Goal: Use online tool/utility: Utilize a website feature to perform a specific function

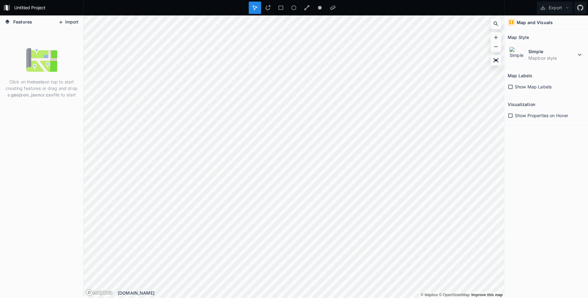
click at [65, 23] on button "Import" at bounding box center [68, 22] width 27 height 10
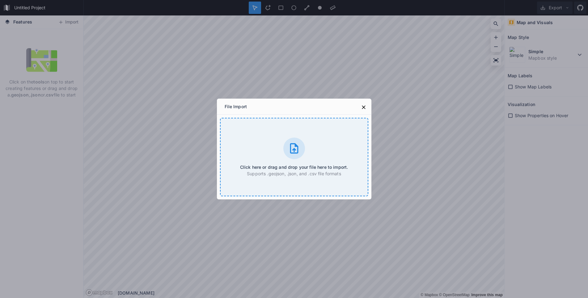
click at [287, 145] on div at bounding box center [294, 149] width 22 height 22
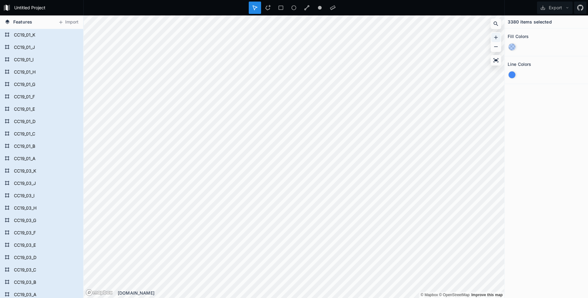
click at [496, 38] on icon at bounding box center [496, 37] width 6 height 6
click at [496, 38] on icon at bounding box center [496, 38] width 4 height 4
click at [496, 36] on icon at bounding box center [496, 38] width 4 height 4
click at [495, 48] on icon at bounding box center [496, 47] width 6 height 6
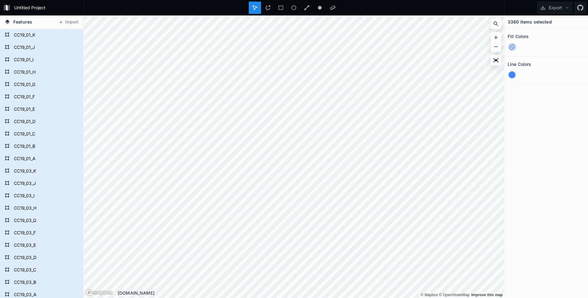
click at [513, 49] on div at bounding box center [512, 47] width 7 height 7
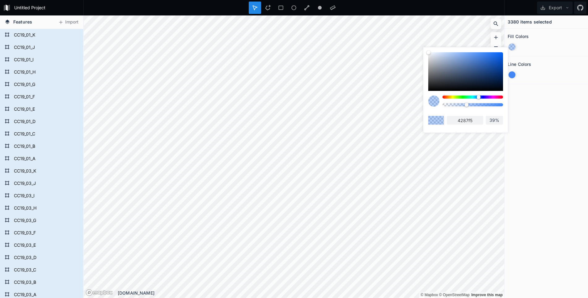
drag, startPoint x: 466, startPoint y: 105, endPoint x: 448, endPoint y: 105, distance: 18.9
click at [437, 106] on div at bounding box center [465, 103] width 75 height 15
click at [465, 104] on div at bounding box center [467, 105] width 4 height 4
click at [448, 105] on div at bounding box center [473, 104] width 61 height 3
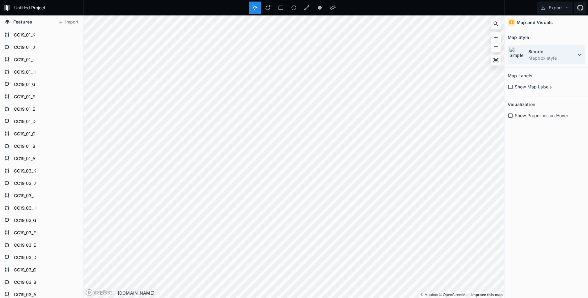
click at [578, 54] on icon at bounding box center [580, 55] width 4 height 2
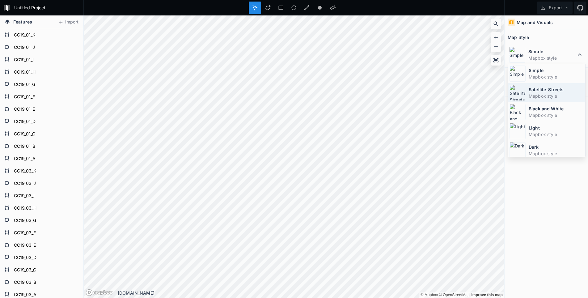
click at [547, 94] on dd "Mapbox style" at bounding box center [556, 96] width 55 height 6
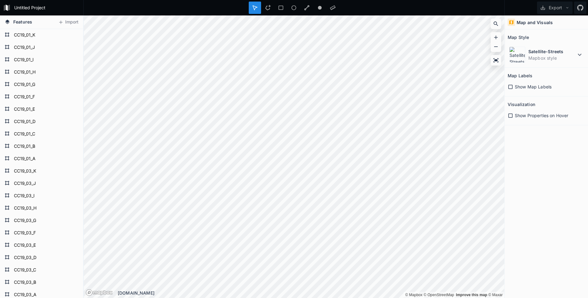
click at [533, 86] on span "Show Map Labels" at bounding box center [533, 86] width 37 height 6
click at [521, 116] on span "Show Properties on Hover" at bounding box center [541, 115] width 53 height 6
click at [518, 116] on span "Show Properties on Hover" at bounding box center [541, 115] width 53 height 6
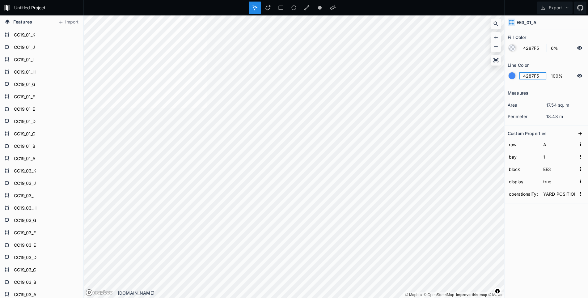
click at [539, 77] on input "4287F5" at bounding box center [533, 75] width 27 height 7
click at [519, 75] on form "4287F5 100%" at bounding box center [546, 76] width 77 height 12
click at [513, 75] on div at bounding box center [512, 75] width 7 height 7
click at [513, 46] on div at bounding box center [512, 48] width 7 height 7
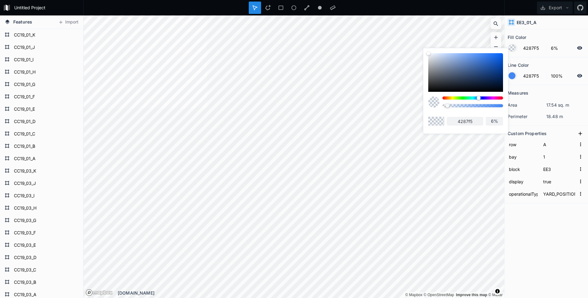
type input "0%"
drag, startPoint x: 447, startPoint y: 106, endPoint x: 441, endPoint y: 106, distance: 5.9
click at [441, 106] on div at bounding box center [465, 103] width 75 height 15
drag, startPoint x: 443, startPoint y: 106, endPoint x: 437, endPoint y: 106, distance: 5.9
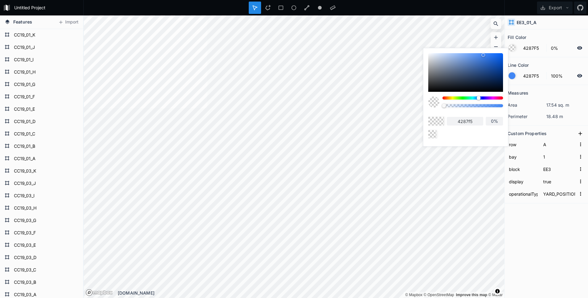
click at [437, 106] on div at bounding box center [465, 103] width 75 height 15
click at [543, 62] on div "Line Color" at bounding box center [546, 65] width 77 height 10
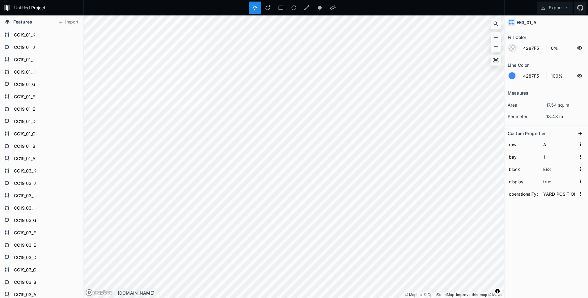
click at [512, 76] on div at bounding box center [512, 75] width 7 height 7
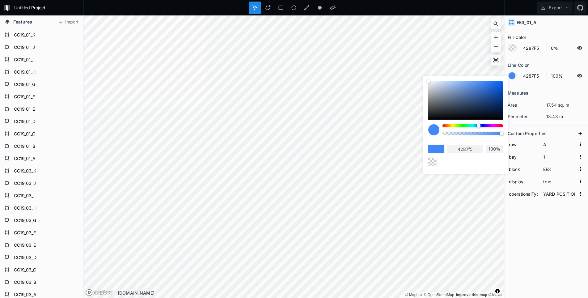
click at [557, 66] on div "Line Color" at bounding box center [546, 65] width 77 height 10
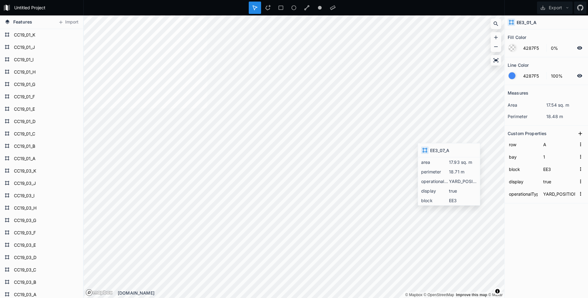
type input "6%"
type input "3"
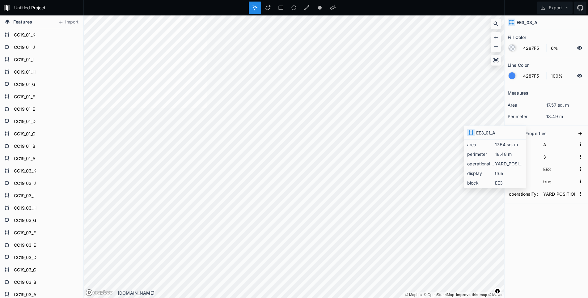
type input "0%"
type input "1"
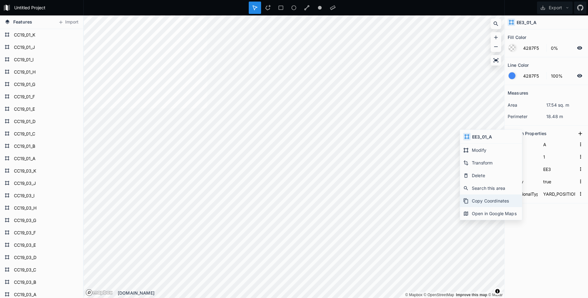
click at [480, 202] on div "Copy Coordinates" at bounding box center [491, 200] width 62 height 13
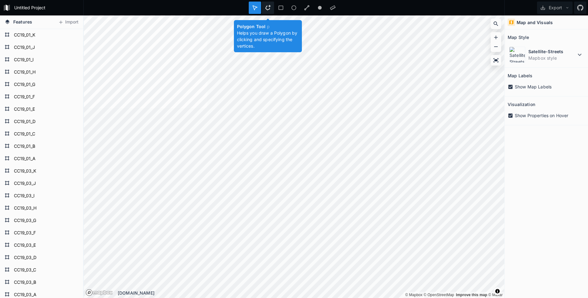
click at [269, 8] on icon at bounding box center [268, 8] width 6 height 6
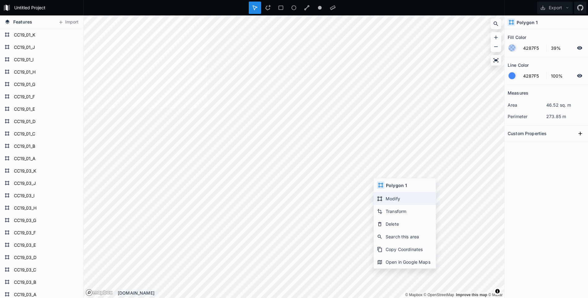
click at [403, 199] on div "Modify" at bounding box center [405, 198] width 62 height 13
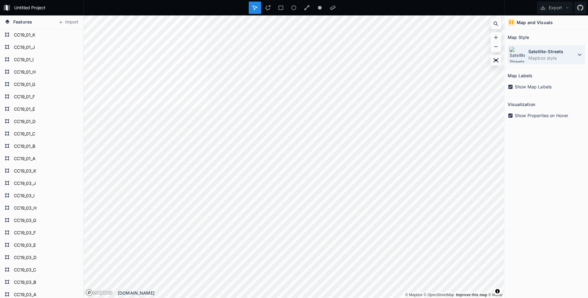
click at [574, 55] on dd "Mapbox style" at bounding box center [553, 58] width 48 height 6
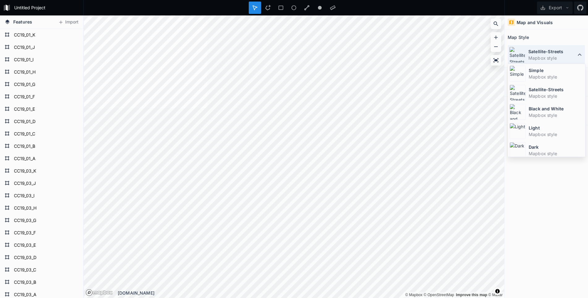
click at [574, 55] on dd "Mapbox style" at bounding box center [553, 58] width 48 height 6
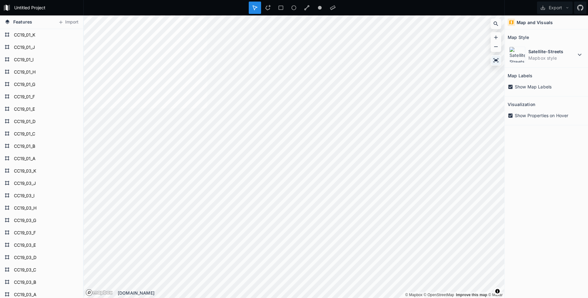
click at [498, 62] on icon at bounding box center [496, 60] width 6 height 6
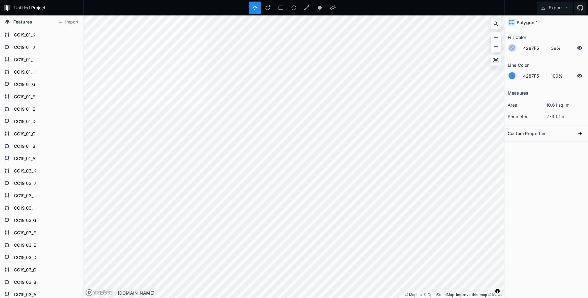
click at [531, 21] on h4 "Polygon 1" at bounding box center [527, 22] width 21 height 6
click at [527, 23] on h4 "Polygon 1" at bounding box center [527, 22] width 21 height 6
click at [523, 178] on div "Measures area 10.61 sq. m perimeter 273.01 m Custom Properties" at bounding box center [546, 176] width 83 height 182
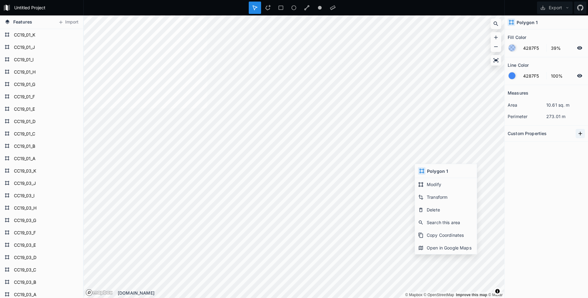
click at [580, 134] on icon at bounding box center [580, 133] width 6 height 6
click at [526, 146] on input "property 1" at bounding box center [523, 144] width 31 height 9
type input "name"
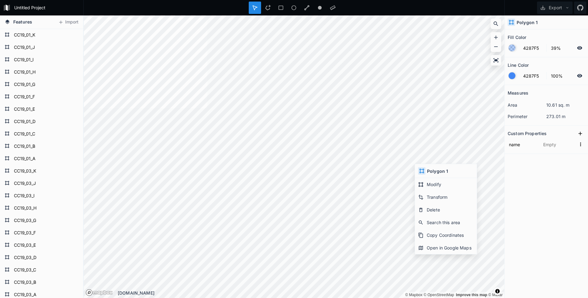
click at [536, 172] on div "Measures area 10.61 sq. m perimeter 273.01 m Custom Properties name" at bounding box center [546, 176] width 83 height 182
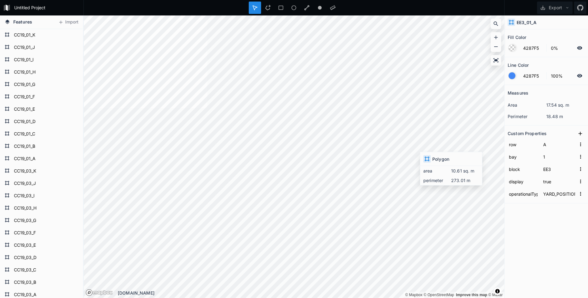
type input "39%"
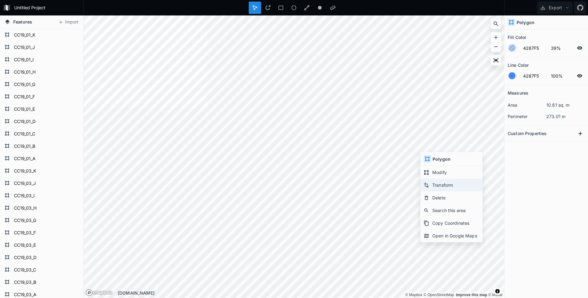
click at [435, 184] on div "Transform" at bounding box center [452, 185] width 62 height 13
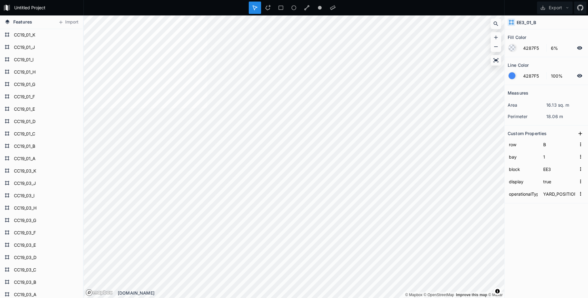
click at [523, 23] on h4 "EE3_01_B" at bounding box center [526, 22] width 19 height 6
copy h4 "EE3_01_B"
type input "39%"
click at [528, 21] on h4 "Polygon" at bounding box center [526, 22] width 18 height 6
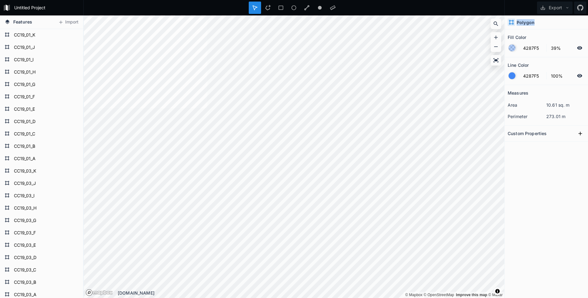
click at [528, 21] on h4 "Polygon" at bounding box center [526, 22] width 18 height 6
click at [523, 23] on h4 "Polygon" at bounding box center [526, 22] width 18 height 6
click at [579, 133] on icon at bounding box center [580, 133] width 6 height 6
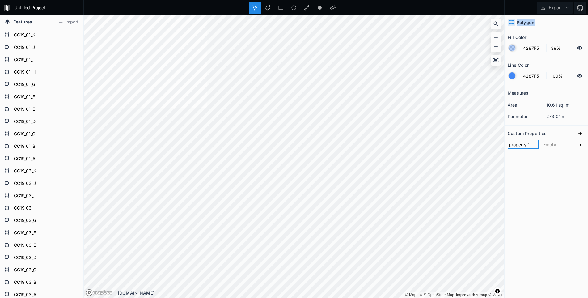
click at [529, 146] on input "property 1" at bounding box center [523, 144] width 31 height 9
click at [539, 147] on input "property 1" at bounding box center [523, 144] width 31 height 9
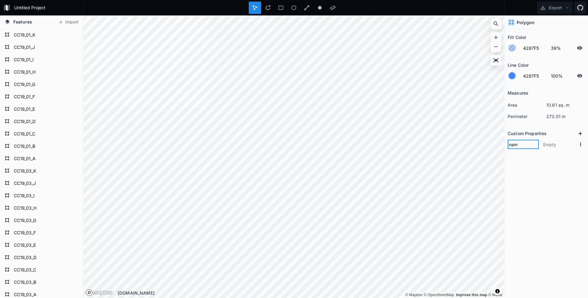
type input "name"
click at [554, 134] on div "Custom Properties" at bounding box center [546, 134] width 77 height 10
click at [579, 134] on icon at bounding box center [580, 133] width 6 height 6
click at [519, 147] on input "property 1" at bounding box center [523, 144] width 31 height 9
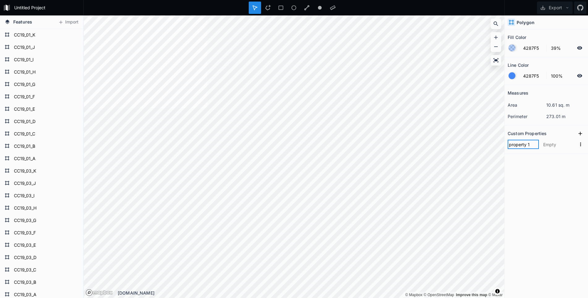
click at [519, 147] on input "property 1" at bounding box center [523, 144] width 31 height 9
type input "name"
click at [583, 132] on icon at bounding box center [580, 133] width 6 height 6
click at [526, 145] on input "property 1" at bounding box center [523, 144] width 31 height 9
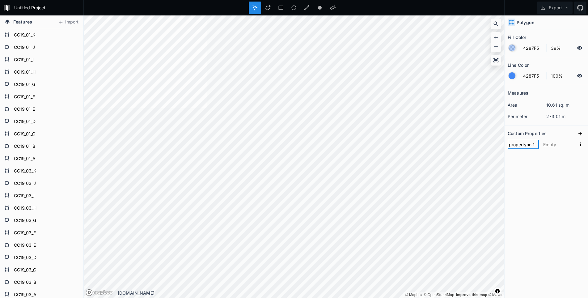
click at [526, 145] on input "propertynn 1" at bounding box center [523, 144] width 31 height 9
type input "name"
click input "submit" at bounding box center [0, 0] width 0 height 0
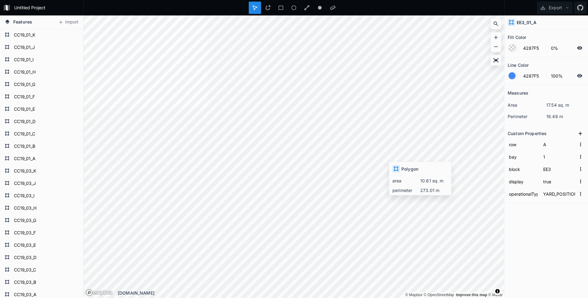
type input "39%"
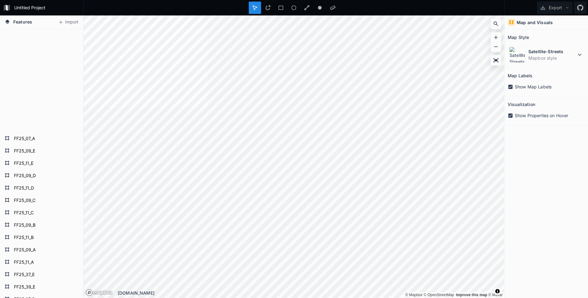
scroll to position [41633, 0]
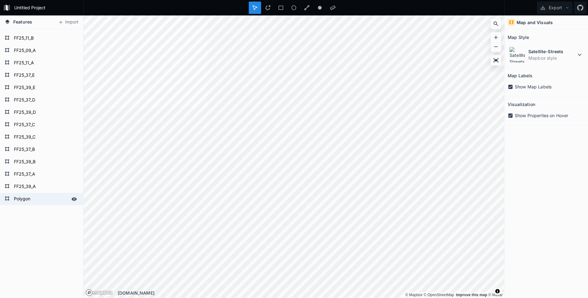
click at [20, 200] on form "Polygon" at bounding box center [41, 198] width 58 height 9
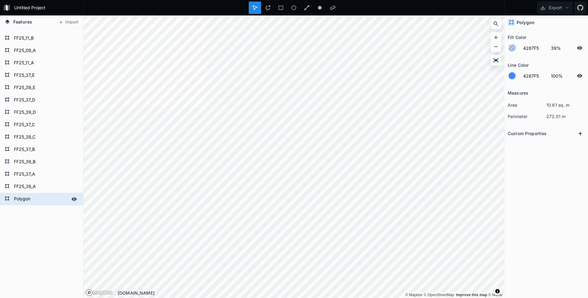
click at [24, 200] on form "Polygon" at bounding box center [41, 198] width 58 height 9
paste input "EE3_01_B"
click at [28, 200] on input "EE3_transfer" at bounding box center [41, 198] width 58 height 9
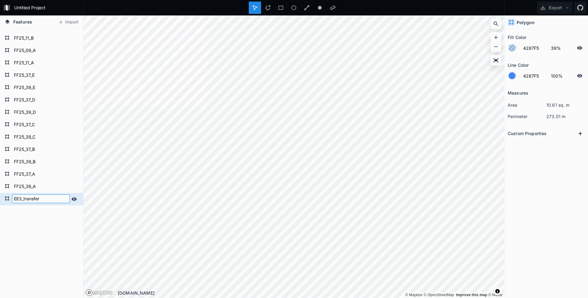
click at [28, 200] on input "EE3_transfer" at bounding box center [41, 198] width 58 height 9
click at [38, 198] on form "EE3_transfer" at bounding box center [41, 198] width 58 height 9
click at [36, 198] on input "EE3_transfer" at bounding box center [41, 198] width 58 height 9
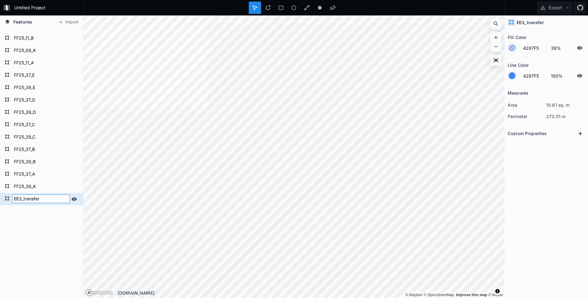
click at [36, 198] on input "EE3_transfer" at bounding box center [41, 198] width 58 height 9
click at [41, 198] on input "EE3_transfer" at bounding box center [41, 198] width 58 height 9
type input "EE3_truckside"
click at [266, 9] on icon at bounding box center [267, 7] width 5 height 5
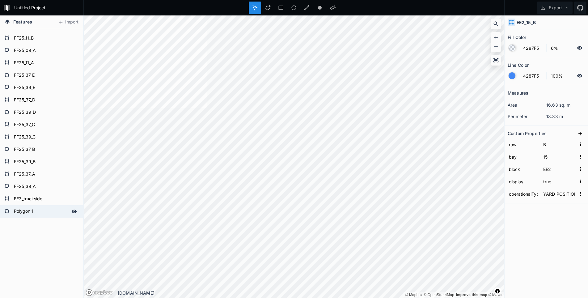
click at [44, 215] on form "Polygon 1" at bounding box center [41, 211] width 58 height 9
type input "39%"
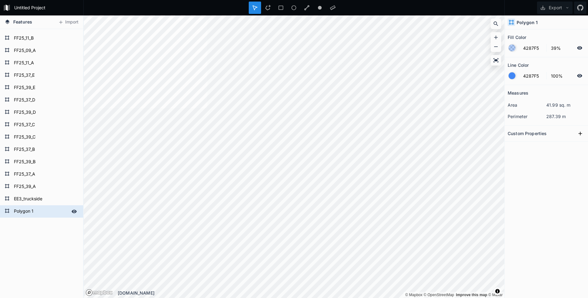
click at [44, 215] on form "Polygon 1" at bounding box center [41, 211] width 58 height 9
type input "EE2_truckside"
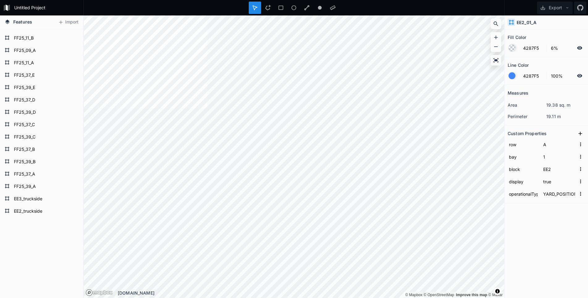
click at [512, 77] on div at bounding box center [512, 75] width 7 height 7
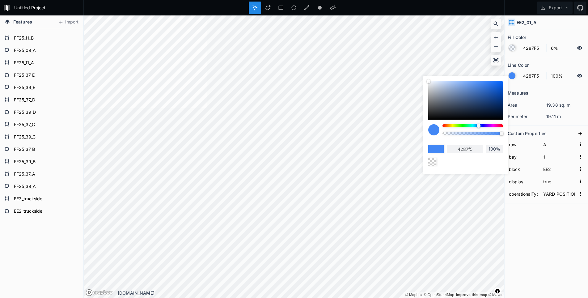
click at [461, 134] on div at bounding box center [473, 133] width 61 height 3
type input "29%"
type input "23%"
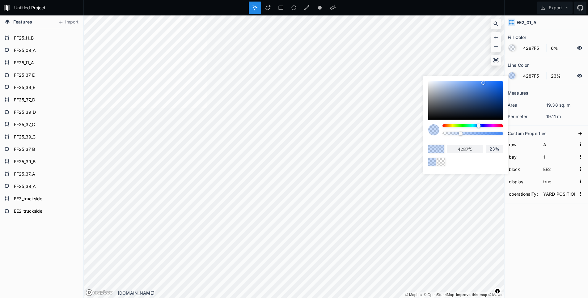
type input "22%"
type input "20%"
drag, startPoint x: 461, startPoint y: 134, endPoint x: 456, endPoint y: 135, distance: 5.0
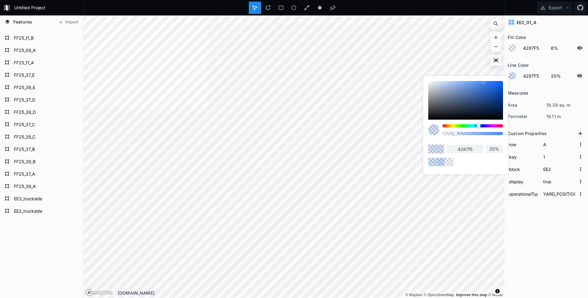
click at [456, 135] on div at bounding box center [456, 134] width 4 height 4
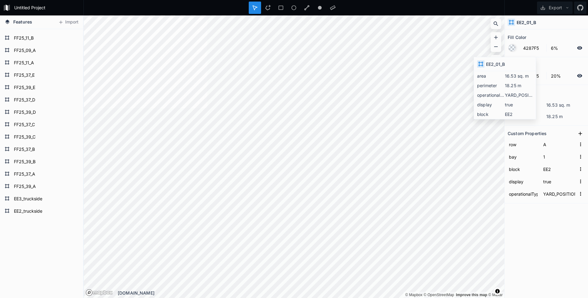
type input "100%"
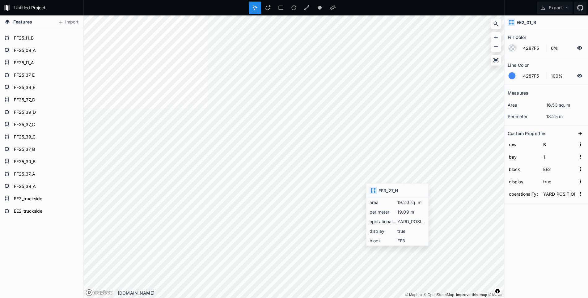
type input "H"
type input "27"
type input "FF3"
click at [531, 21] on h4 "FF3_27_H" at bounding box center [527, 22] width 20 height 6
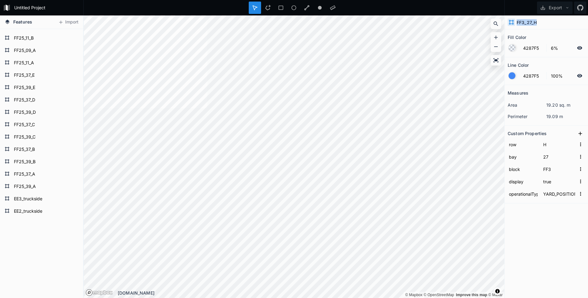
copy h4 "FF3_27_H"
